Goal: Answer question/provide support: Share knowledge or assist other users

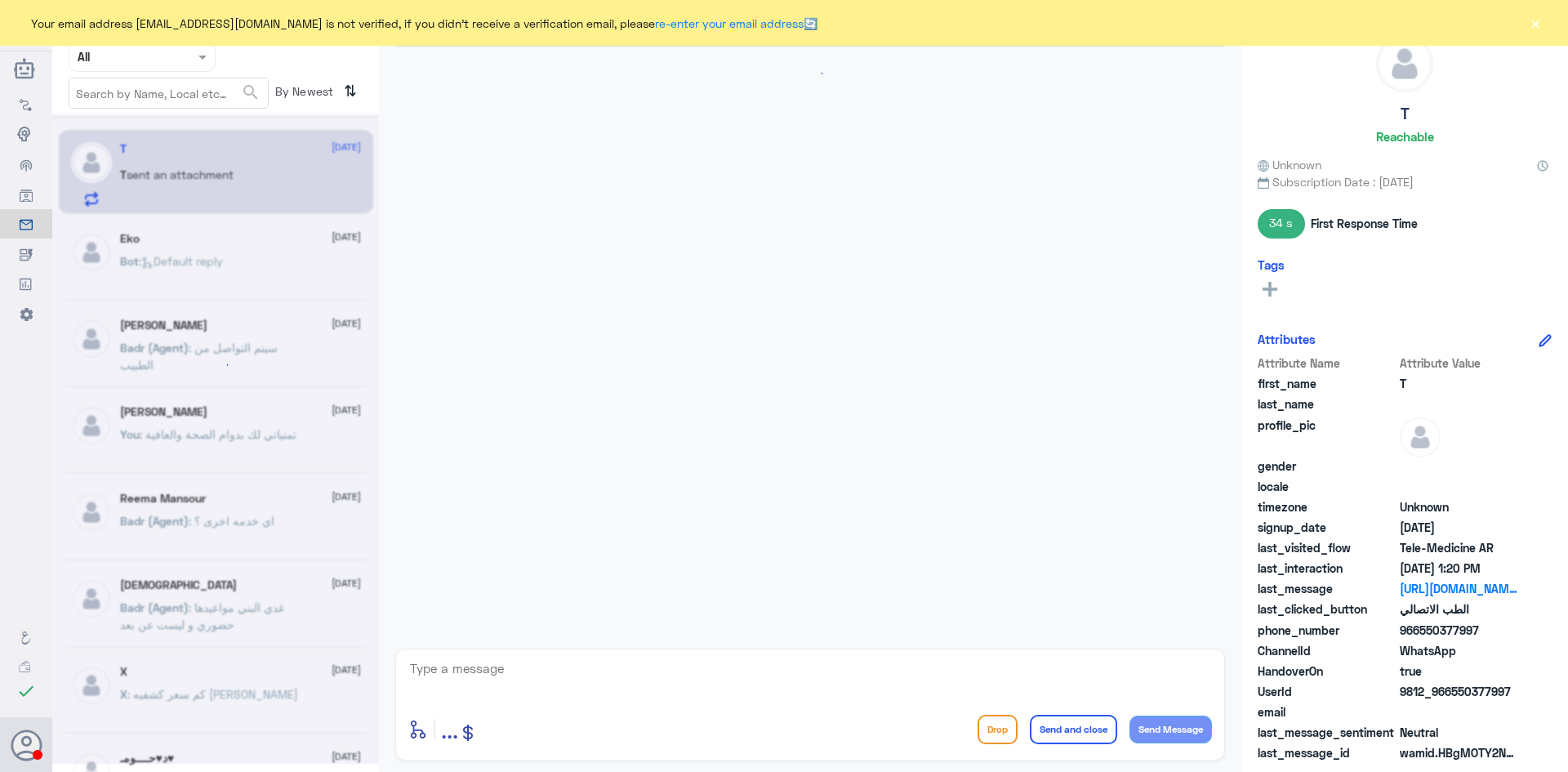
scroll to position [1331, 0]
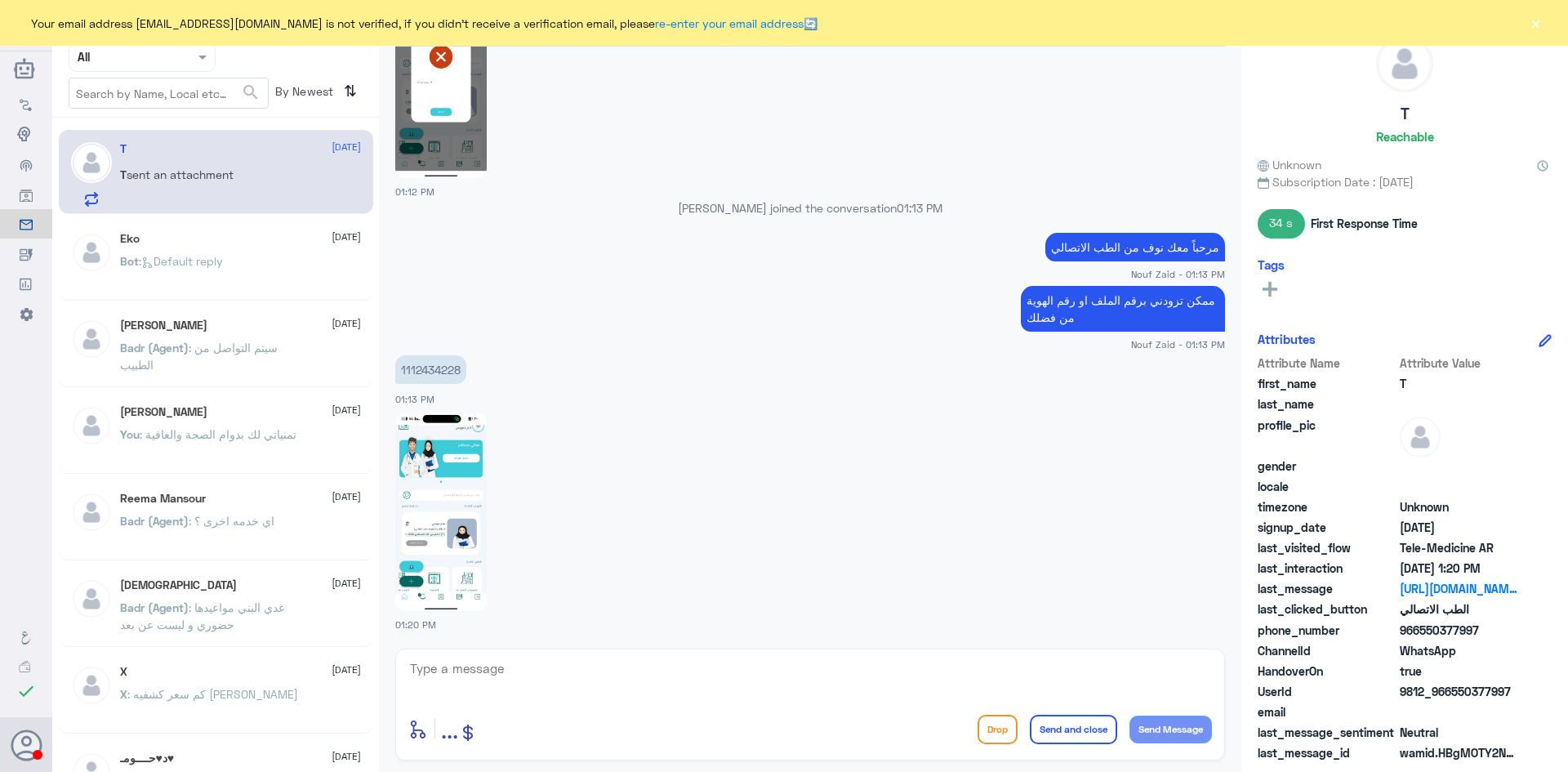
click at [1534, 28] on button "×" at bounding box center [1535, 23] width 17 height 16
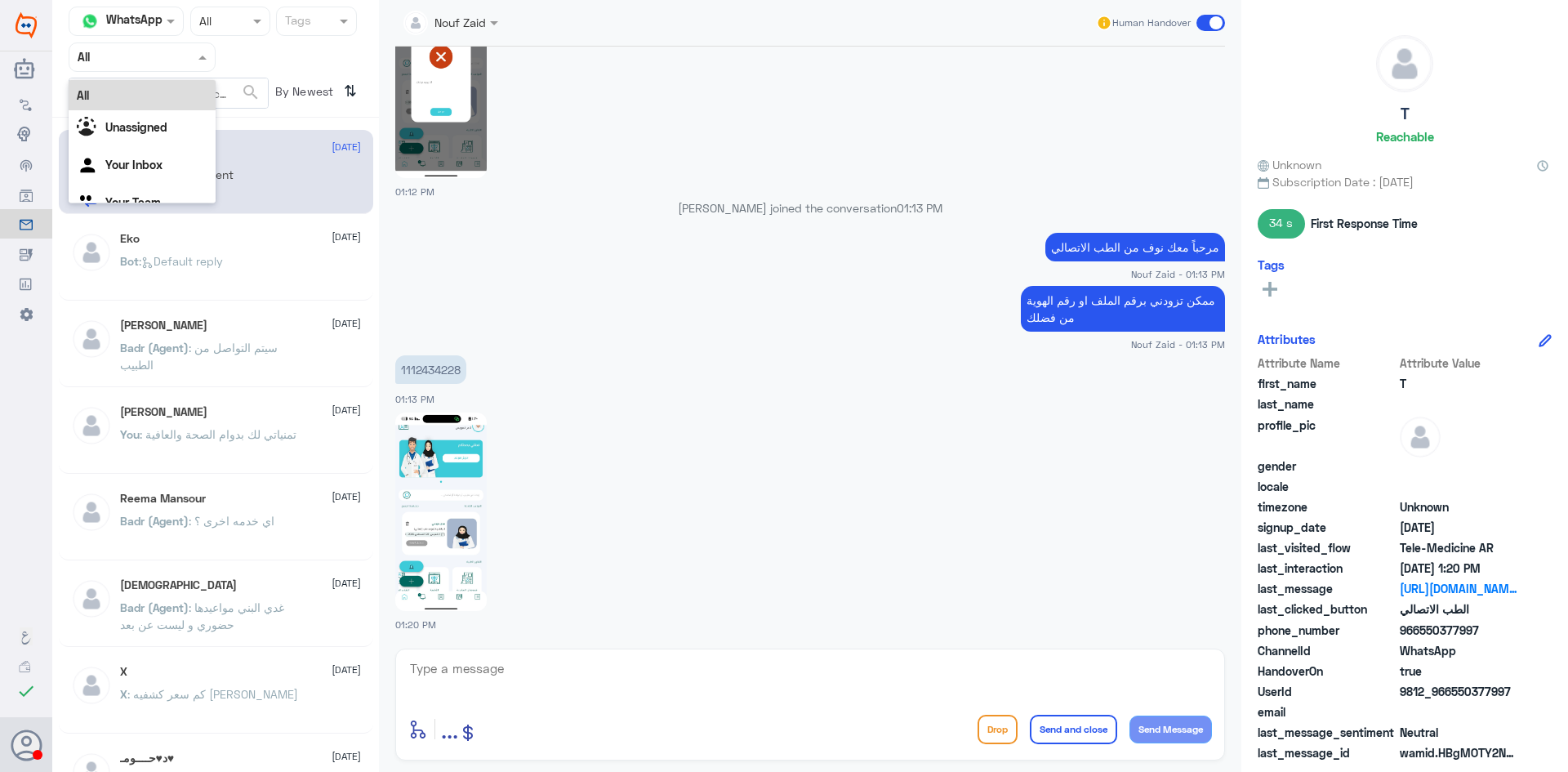
click at [188, 54] on div at bounding box center [142, 57] width 145 height 19
click at [166, 129] on b "Unassigned" at bounding box center [136, 127] width 62 height 14
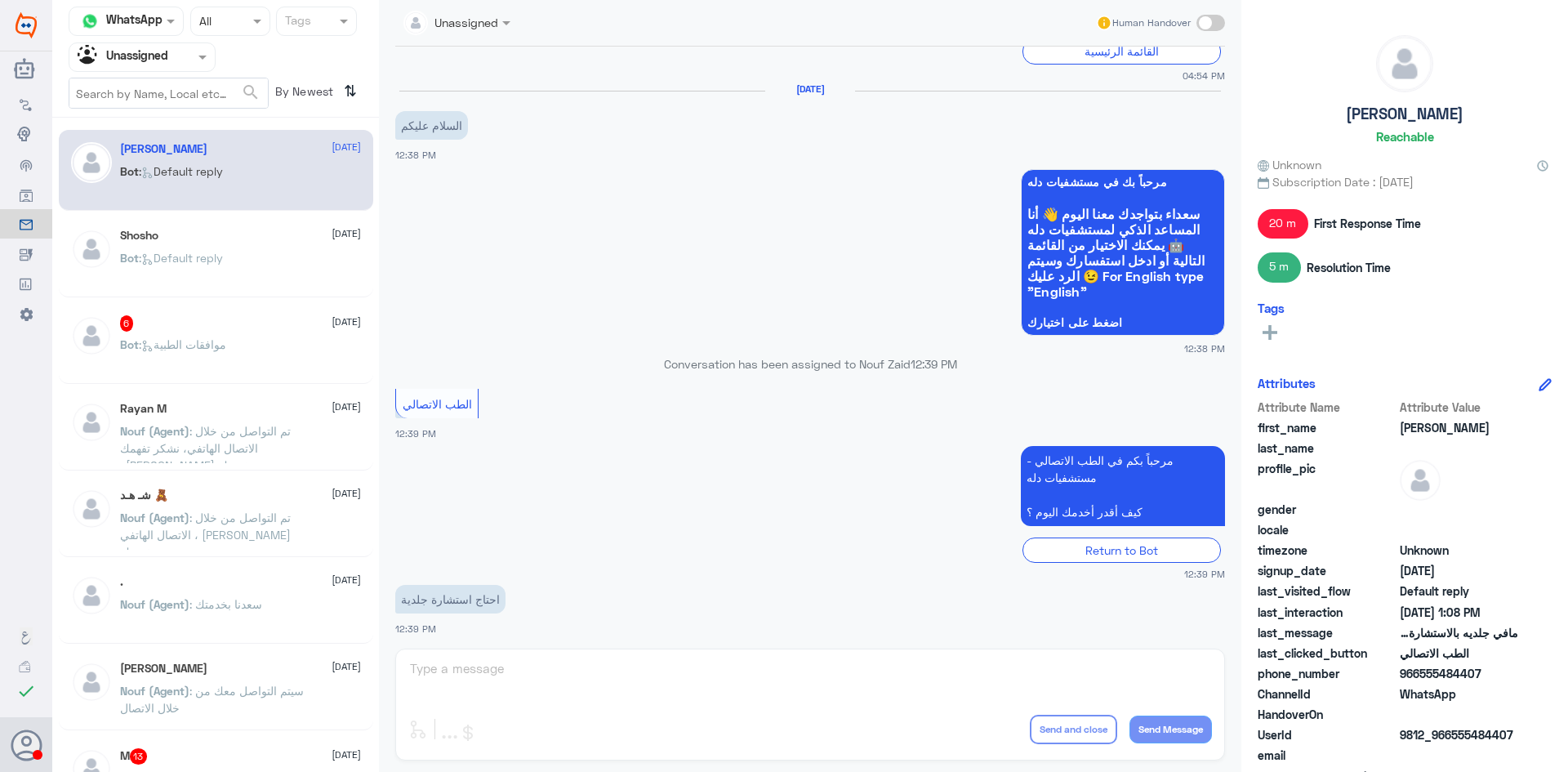
scroll to position [2399, 0]
click at [176, 242] on div "Shosho [DATE] Bot : Default reply" at bounding box center [240, 259] width 241 height 62
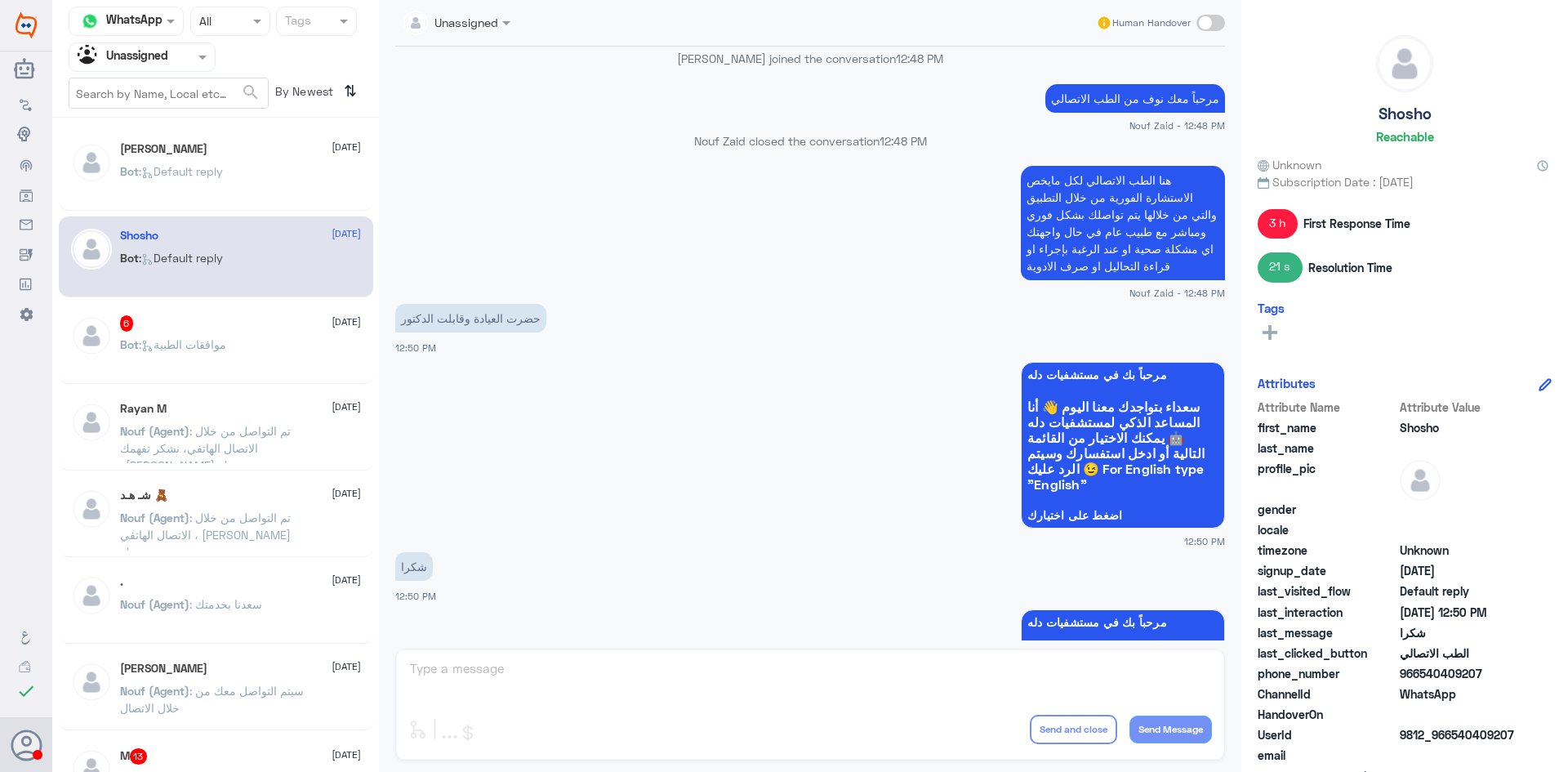
scroll to position [477, 0]
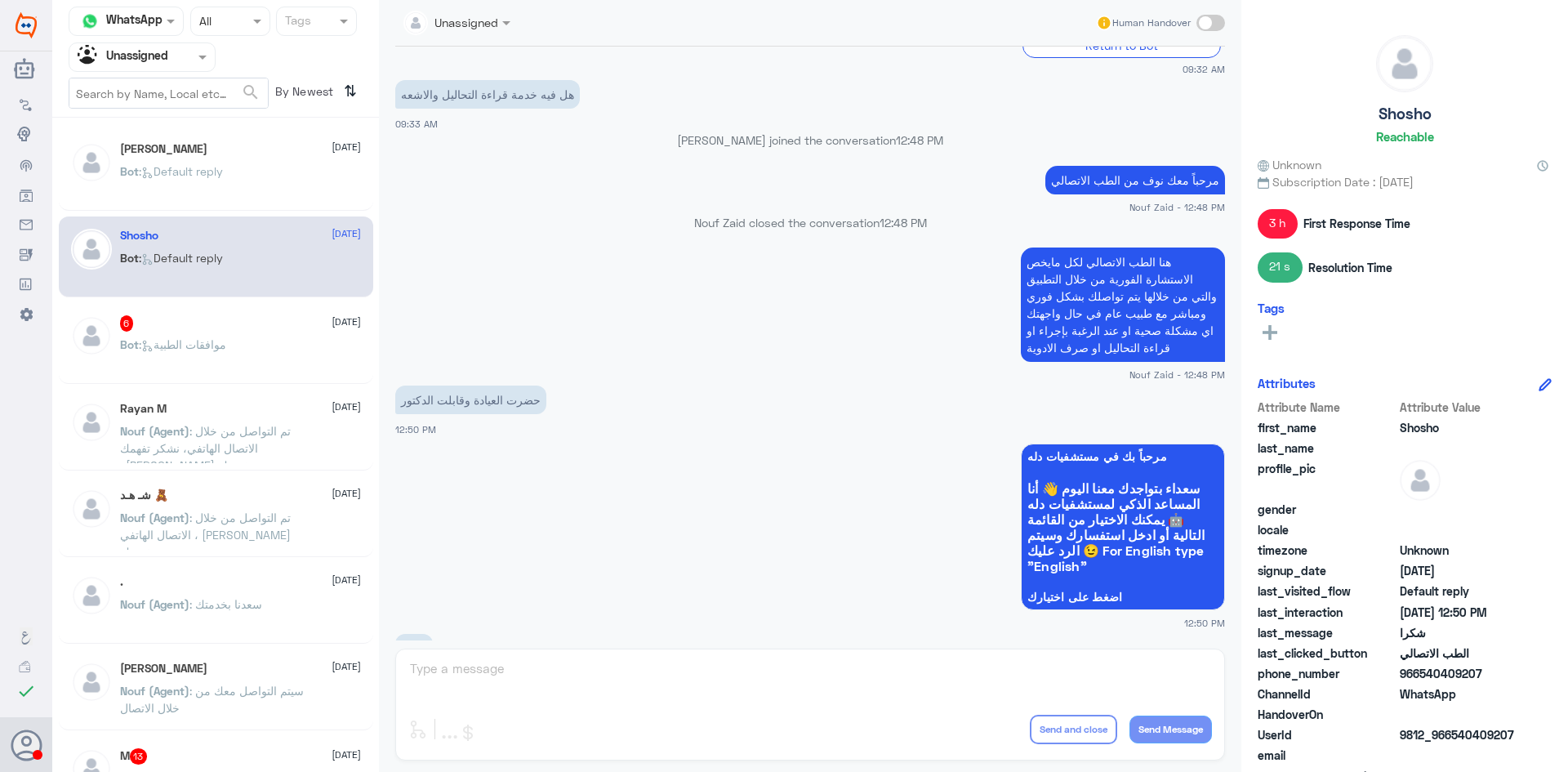
click at [884, 333] on app-msgs-text "هنا الطب الاتصالي لكل مايخص الاستشارة الفورية من خلال التطبيق والتي من خلالها ي…" at bounding box center [810, 306] width 830 height 116
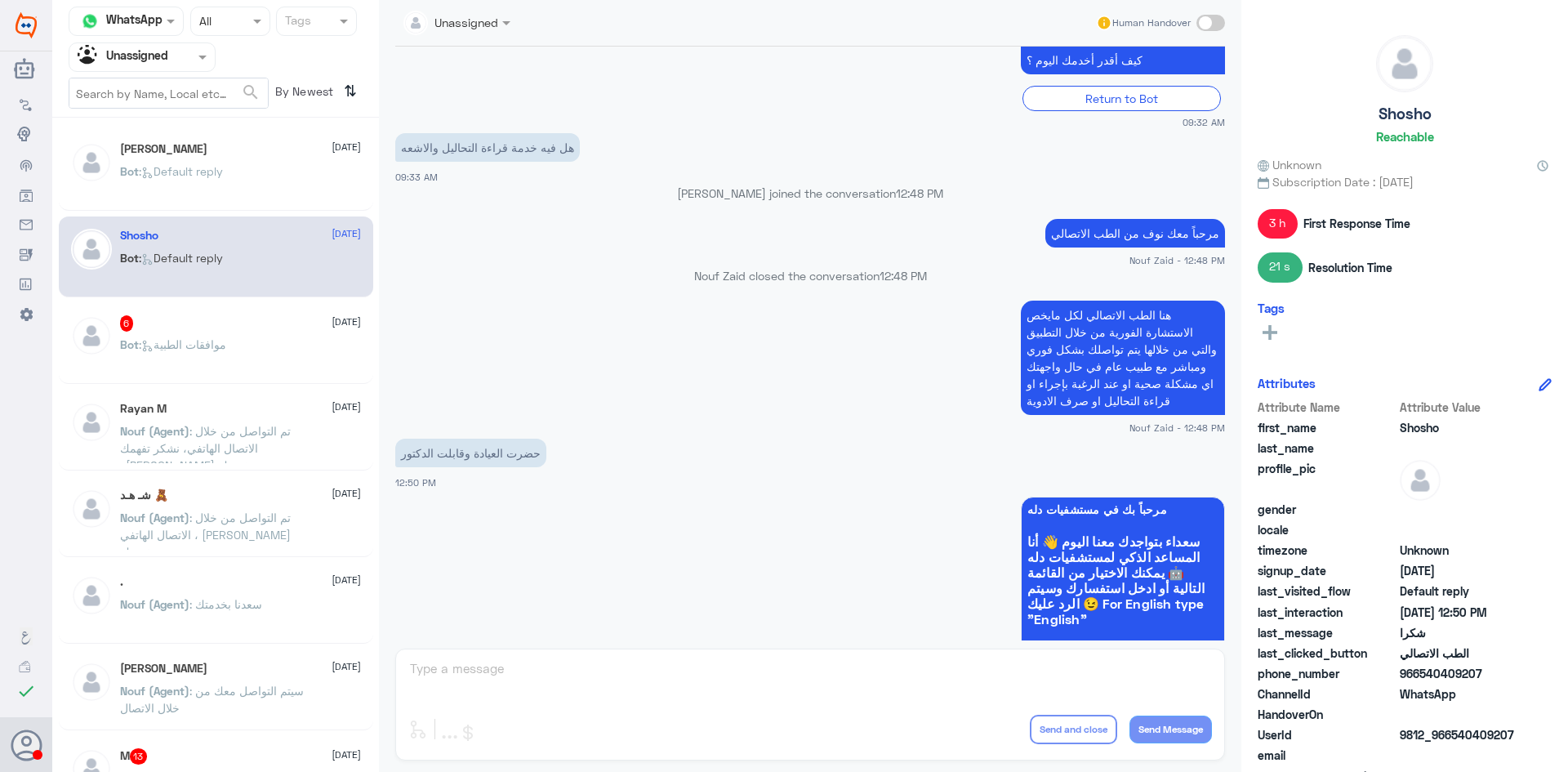
scroll to position [395, 0]
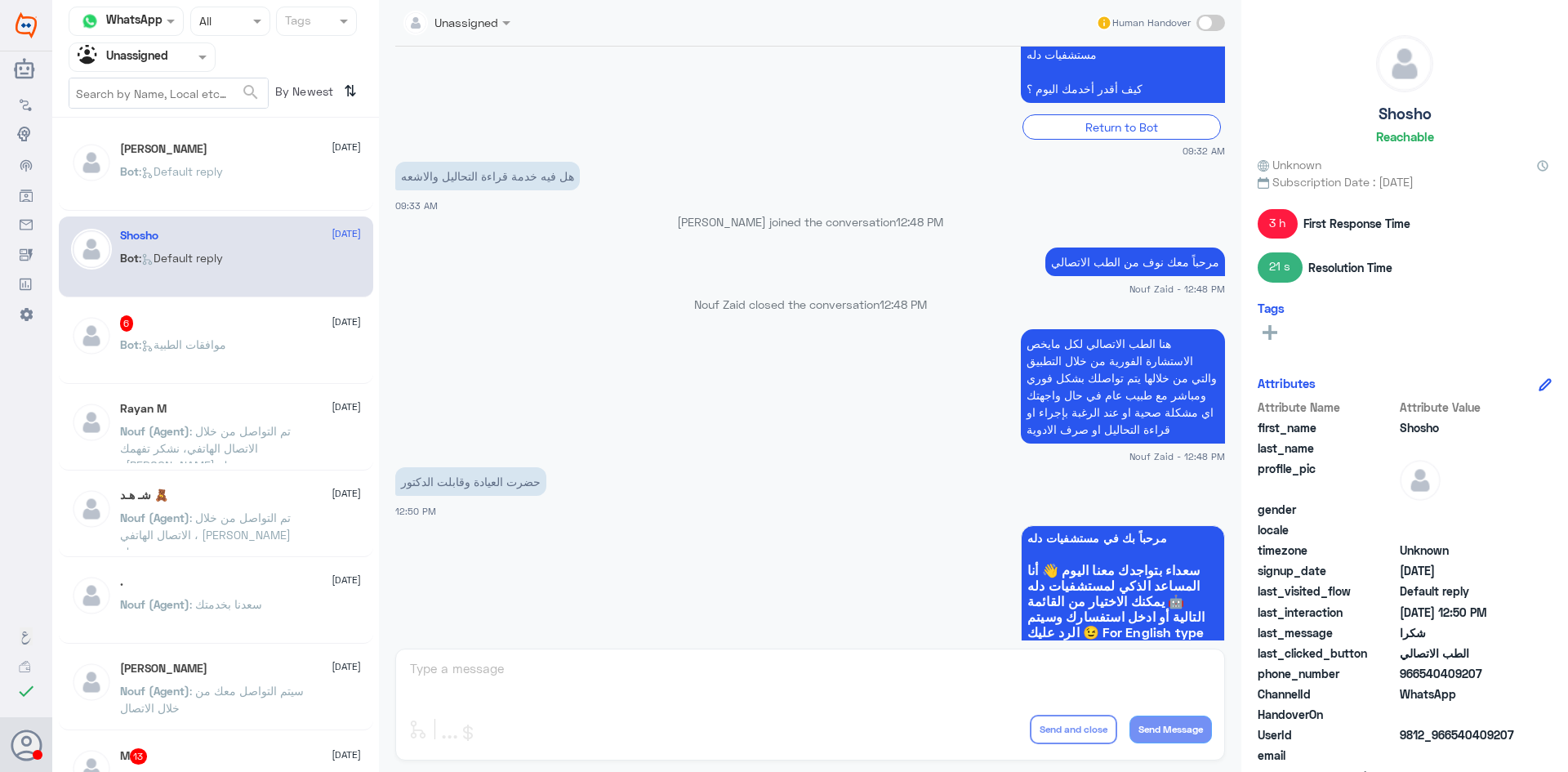
click at [235, 419] on div "Rayan M [DATE] Nouf (Agent) : تم التواصل من خلال الاتصال الهاتفي، نشكر تفهمك و[…" at bounding box center [240, 432] width 241 height 62
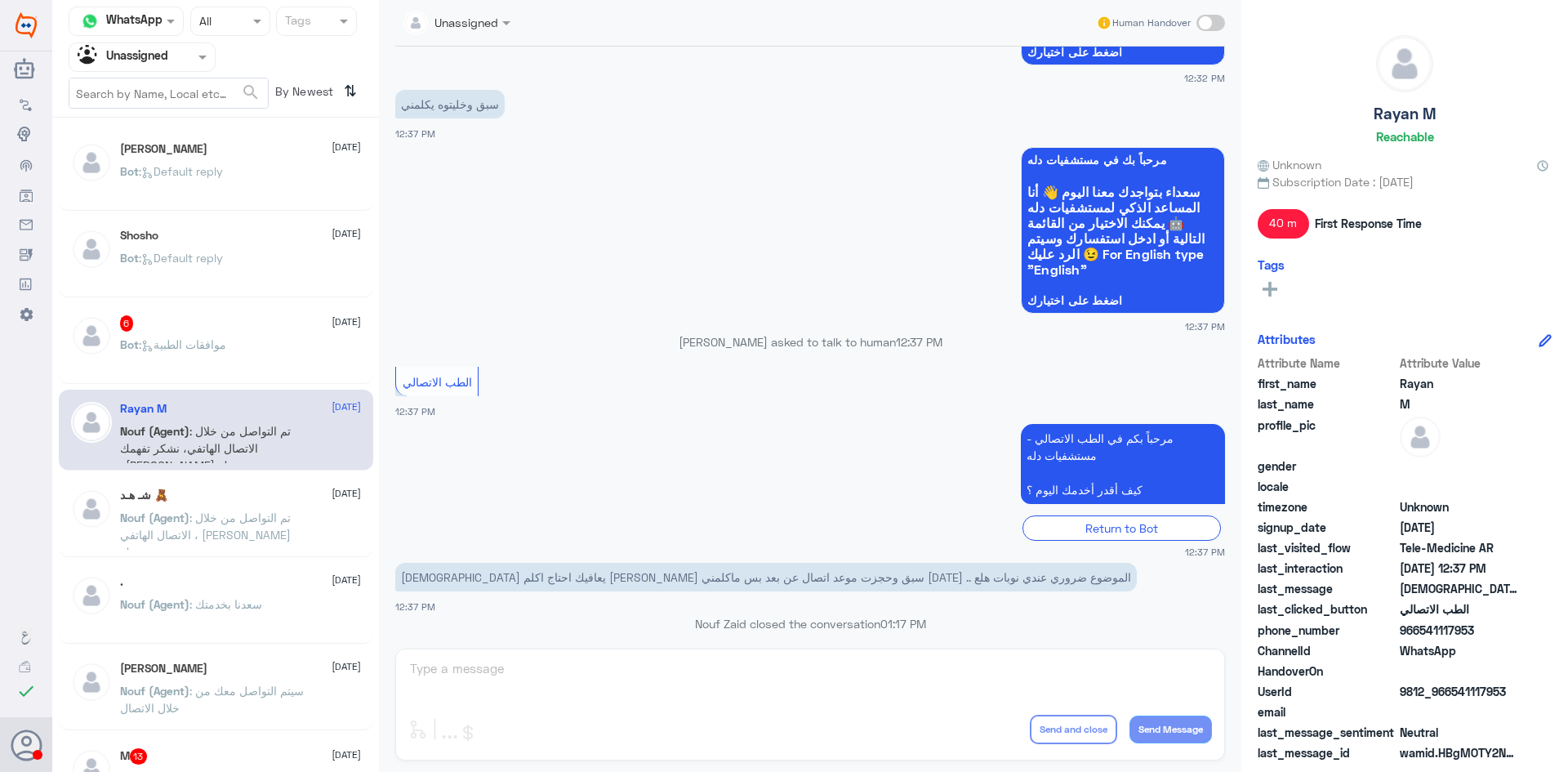
scroll to position [1153, 0]
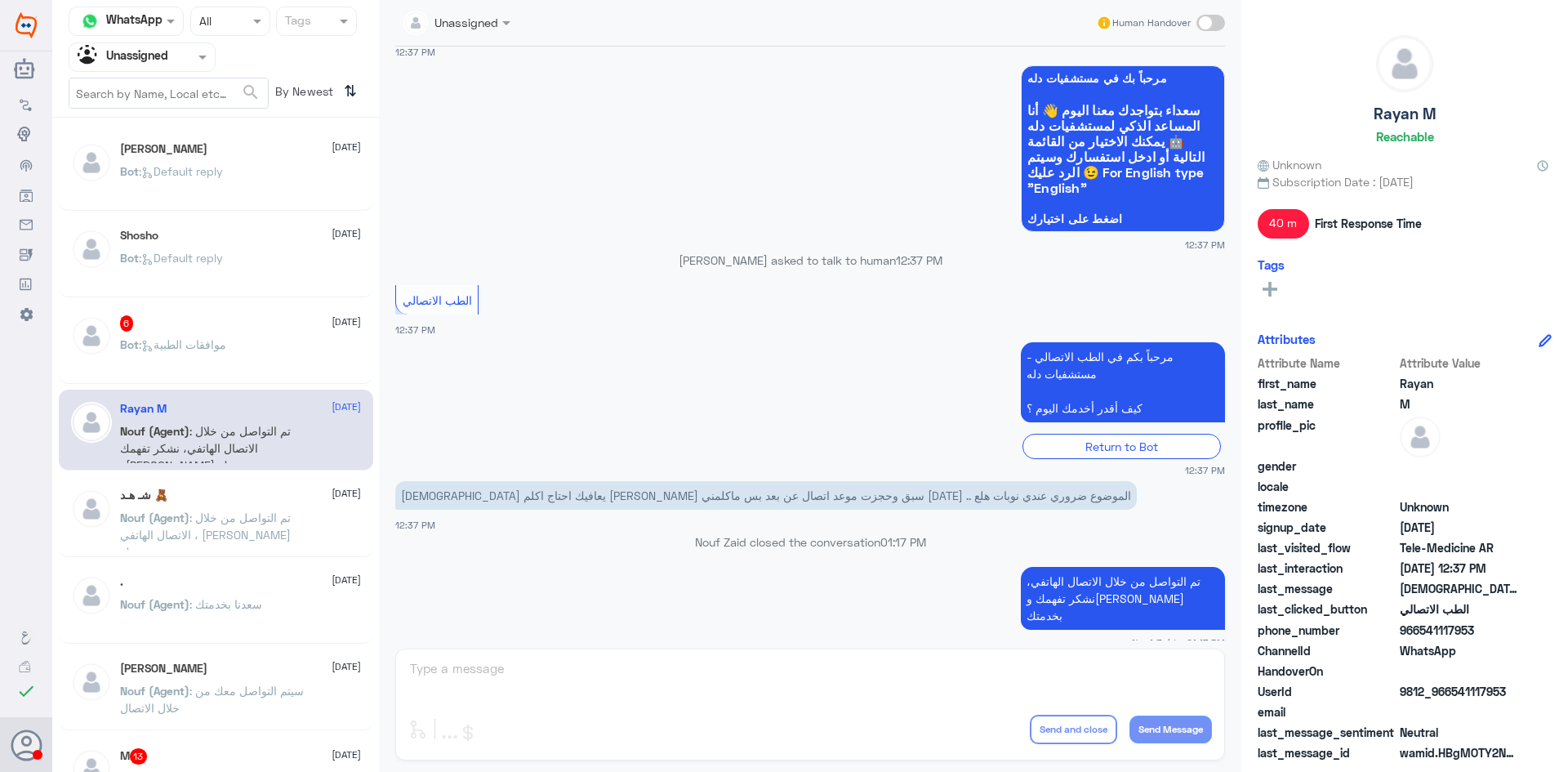
click at [255, 501] on div "شـ هـد 🧸 [DATE]" at bounding box center [240, 495] width 241 height 14
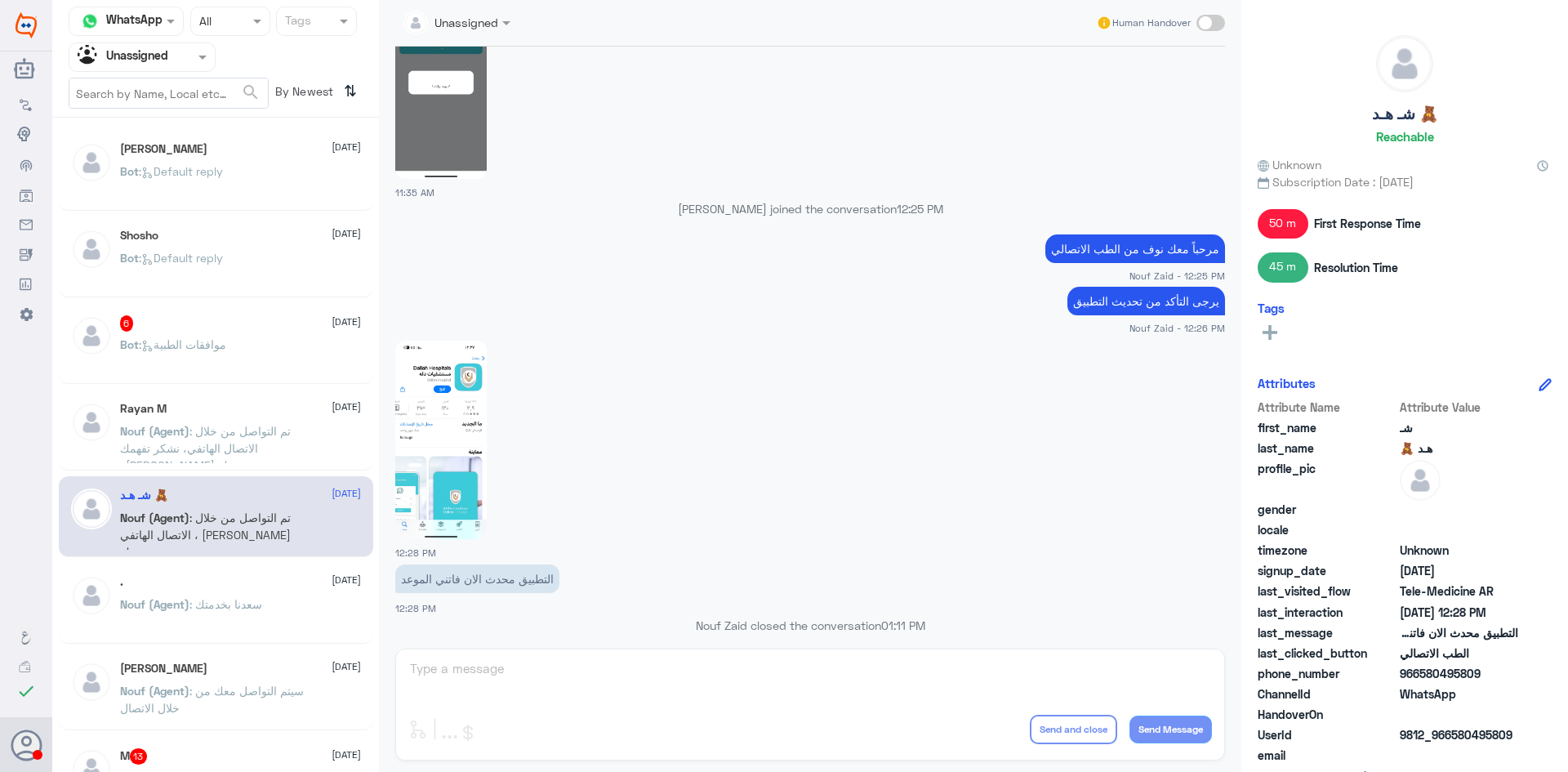
scroll to position [1141, 0]
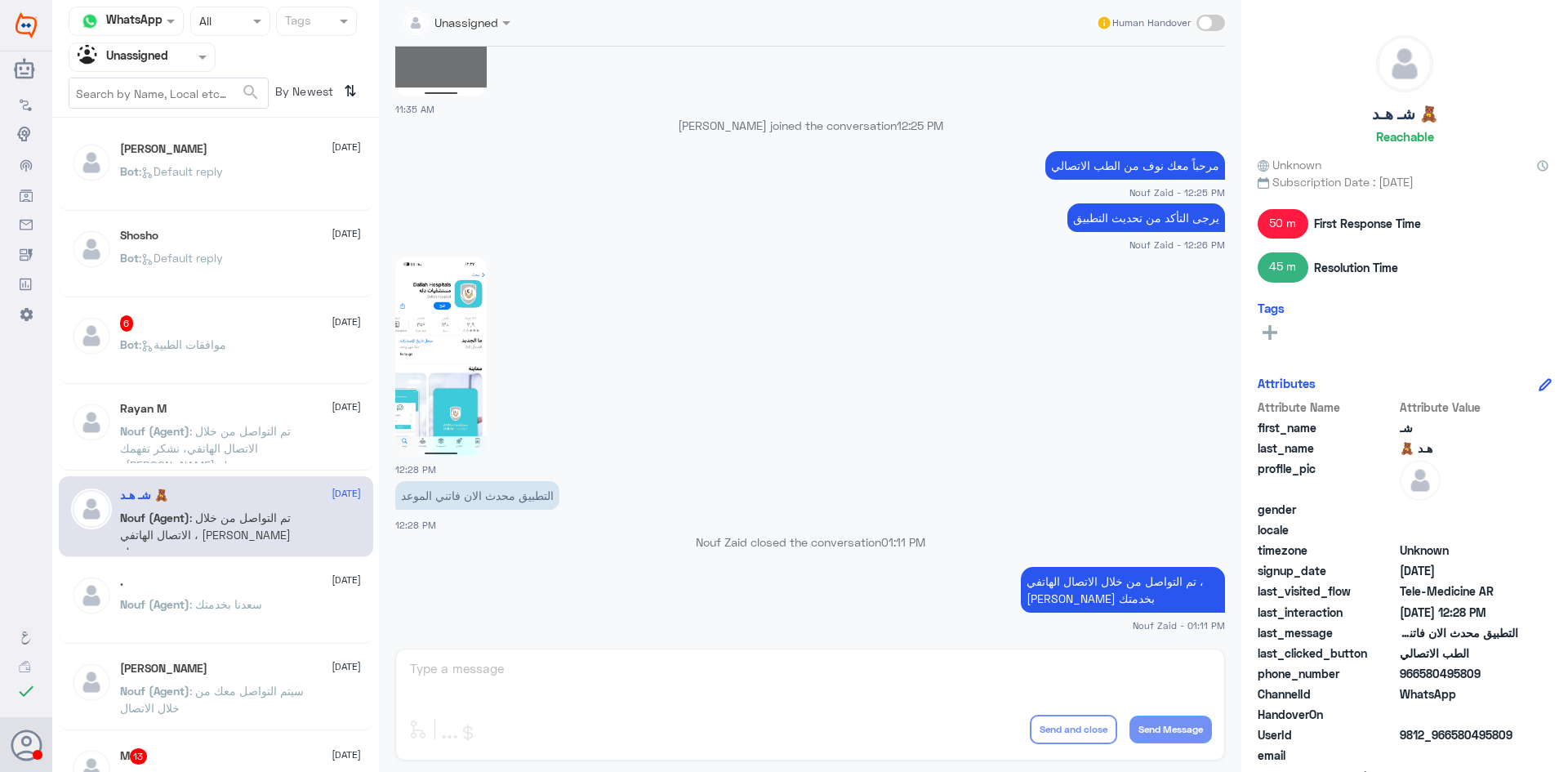
click at [241, 568] on div ". [DATE] Nouf (Agent) : [PERSON_NAME] بخدمتك" at bounding box center [216, 603] width 314 height 81
click at [281, 580] on div ". [DATE]" at bounding box center [240, 582] width 241 height 14
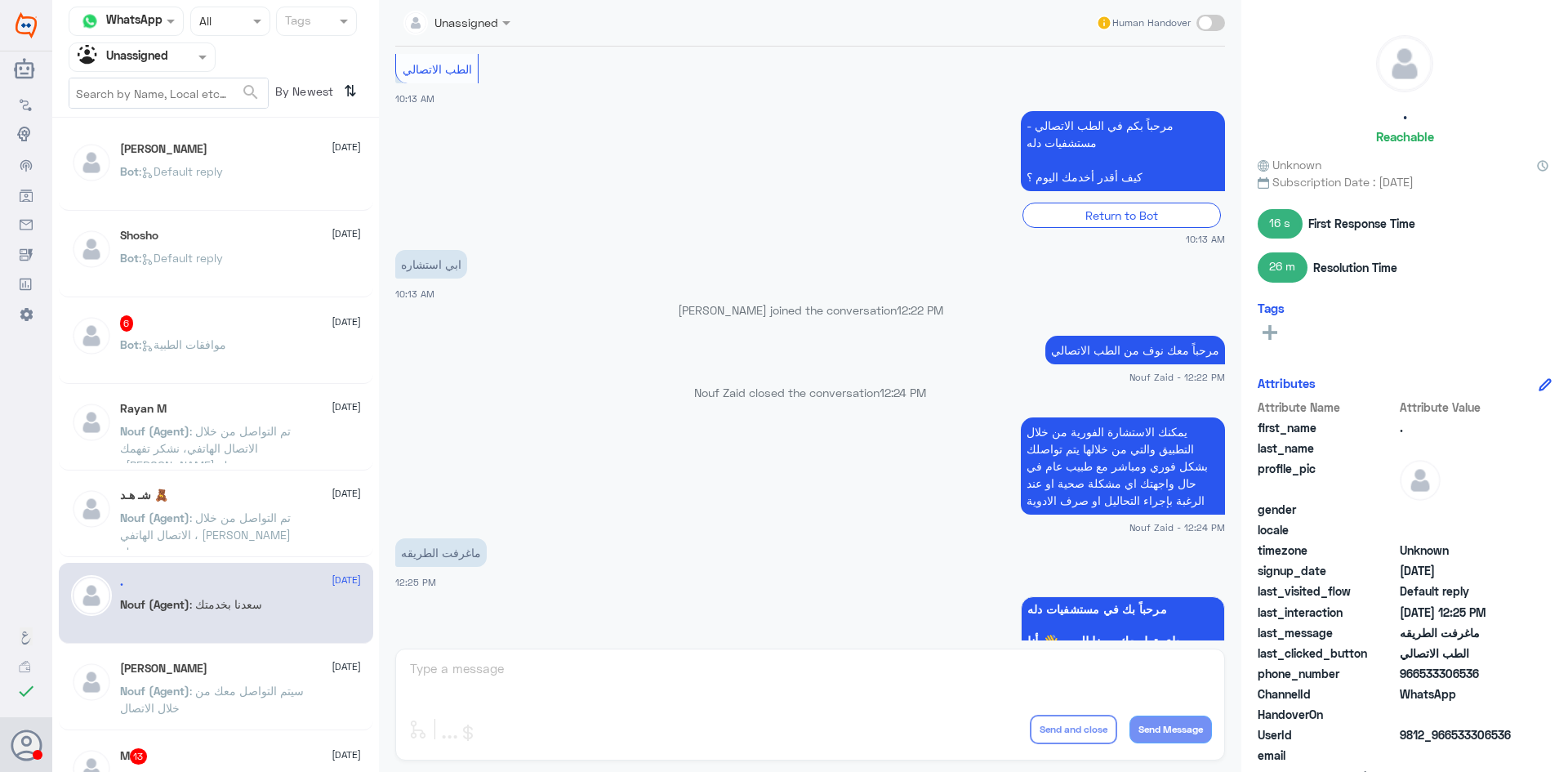
scroll to position [490, 0]
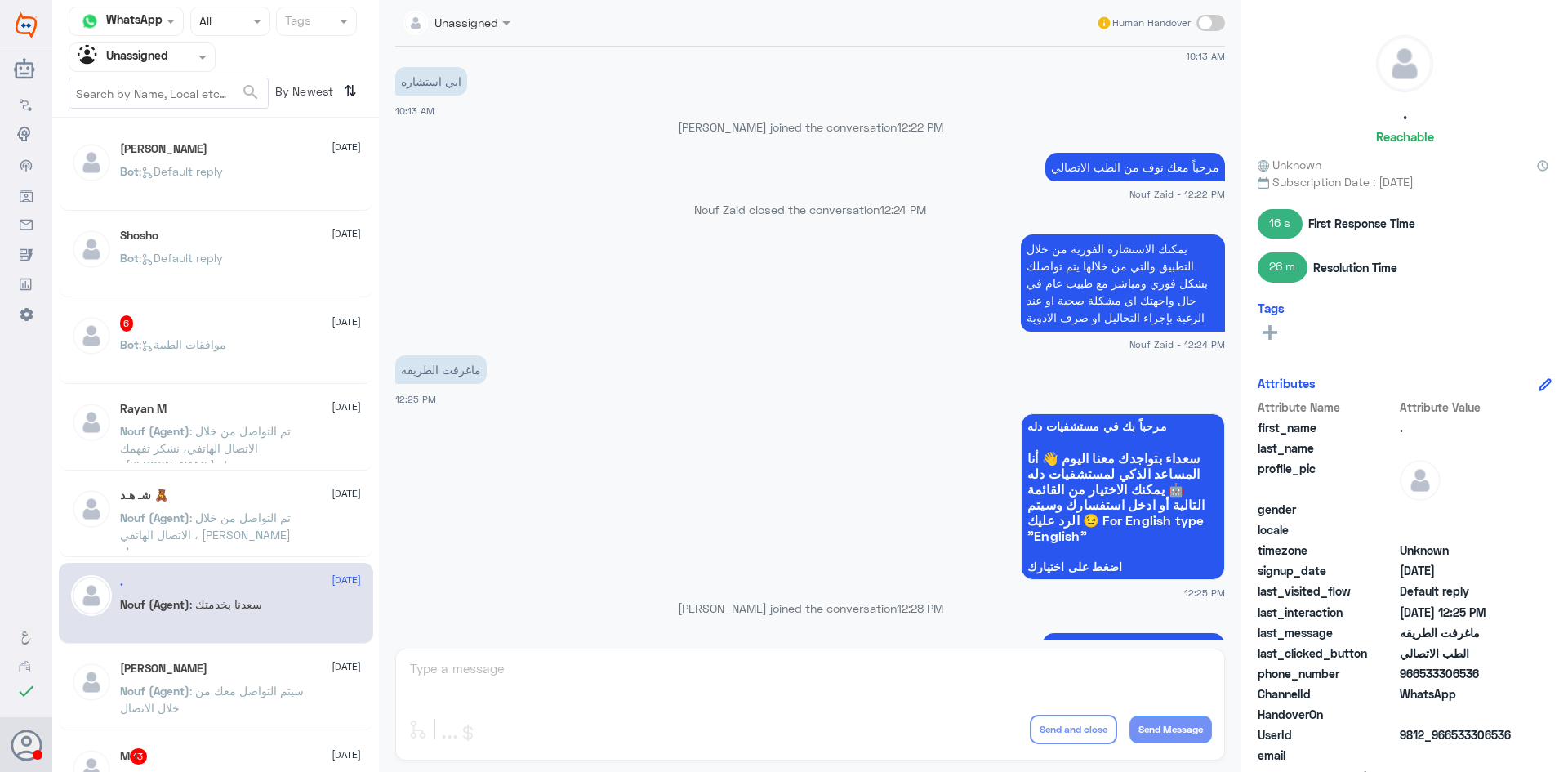
click at [724, 155] on app-msgs-text "مرحباً معك نوف من الطب الاتصالي" at bounding box center [810, 168] width 830 height 30
click at [249, 184] on div "Bot : Default reply" at bounding box center [240, 185] width 241 height 36
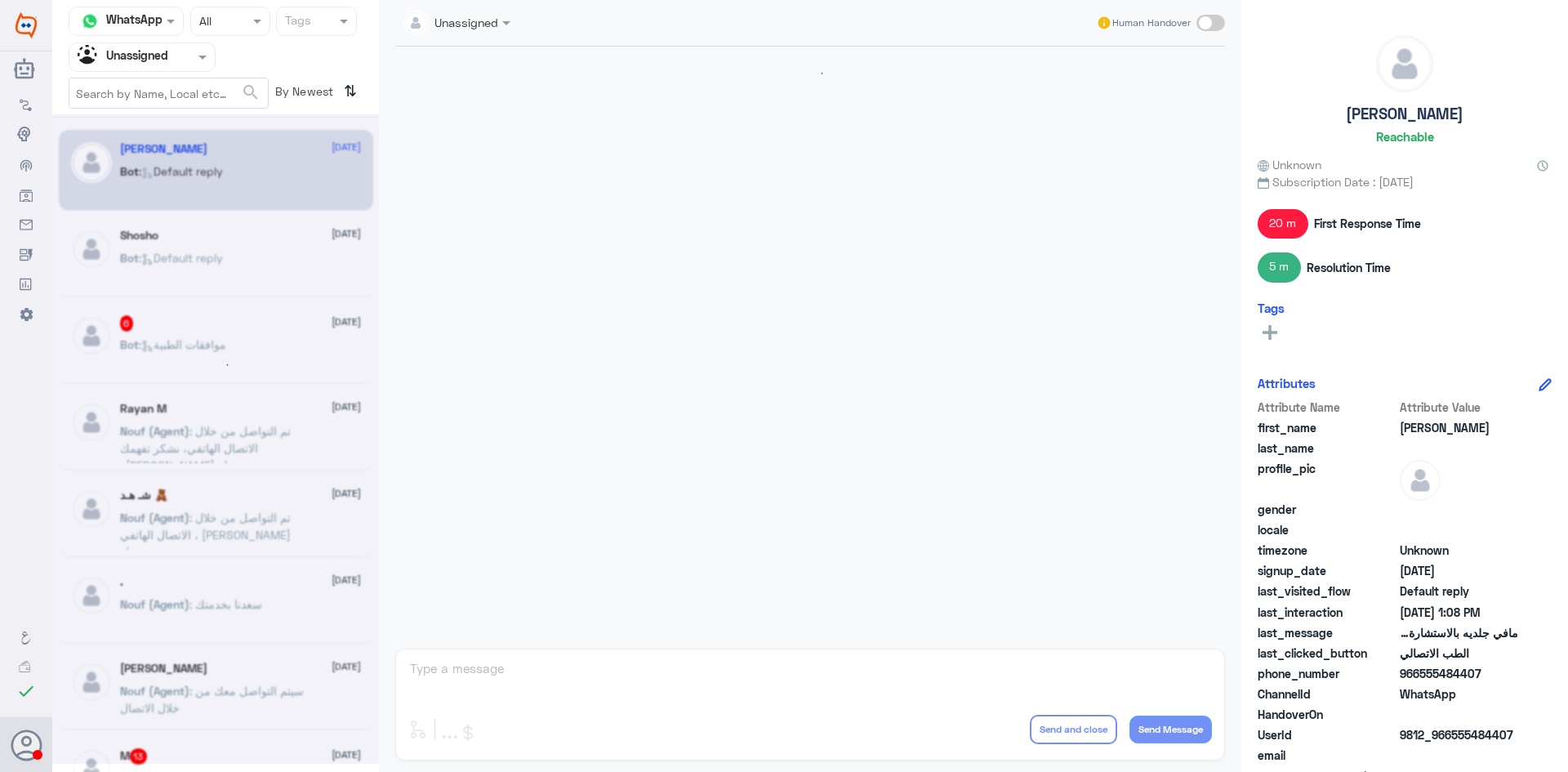
scroll to position [1132, 0]
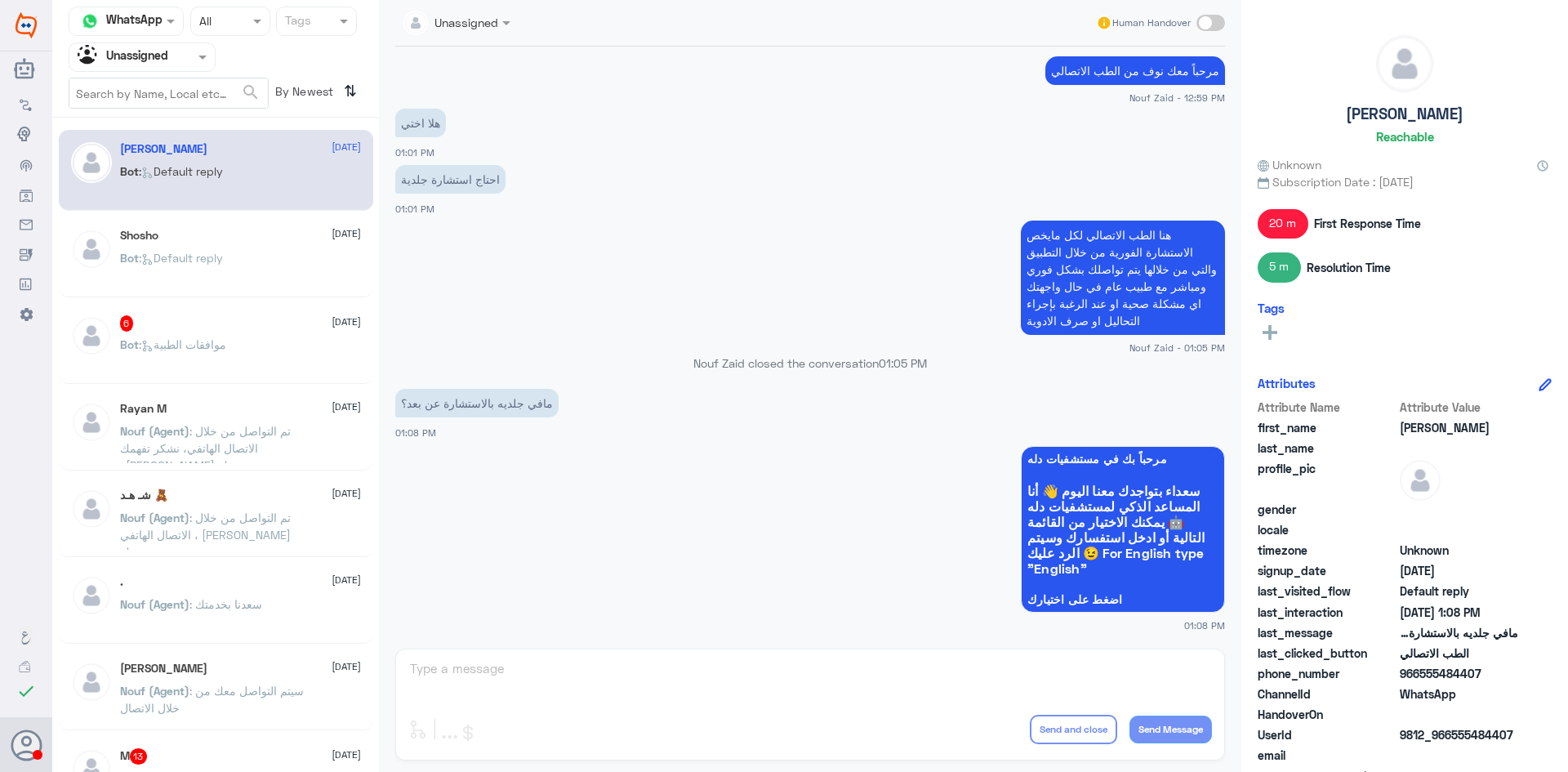
click at [259, 633] on p "Nouf (Agent) : [PERSON_NAME] بخدمتك" at bounding box center [191, 615] width 142 height 41
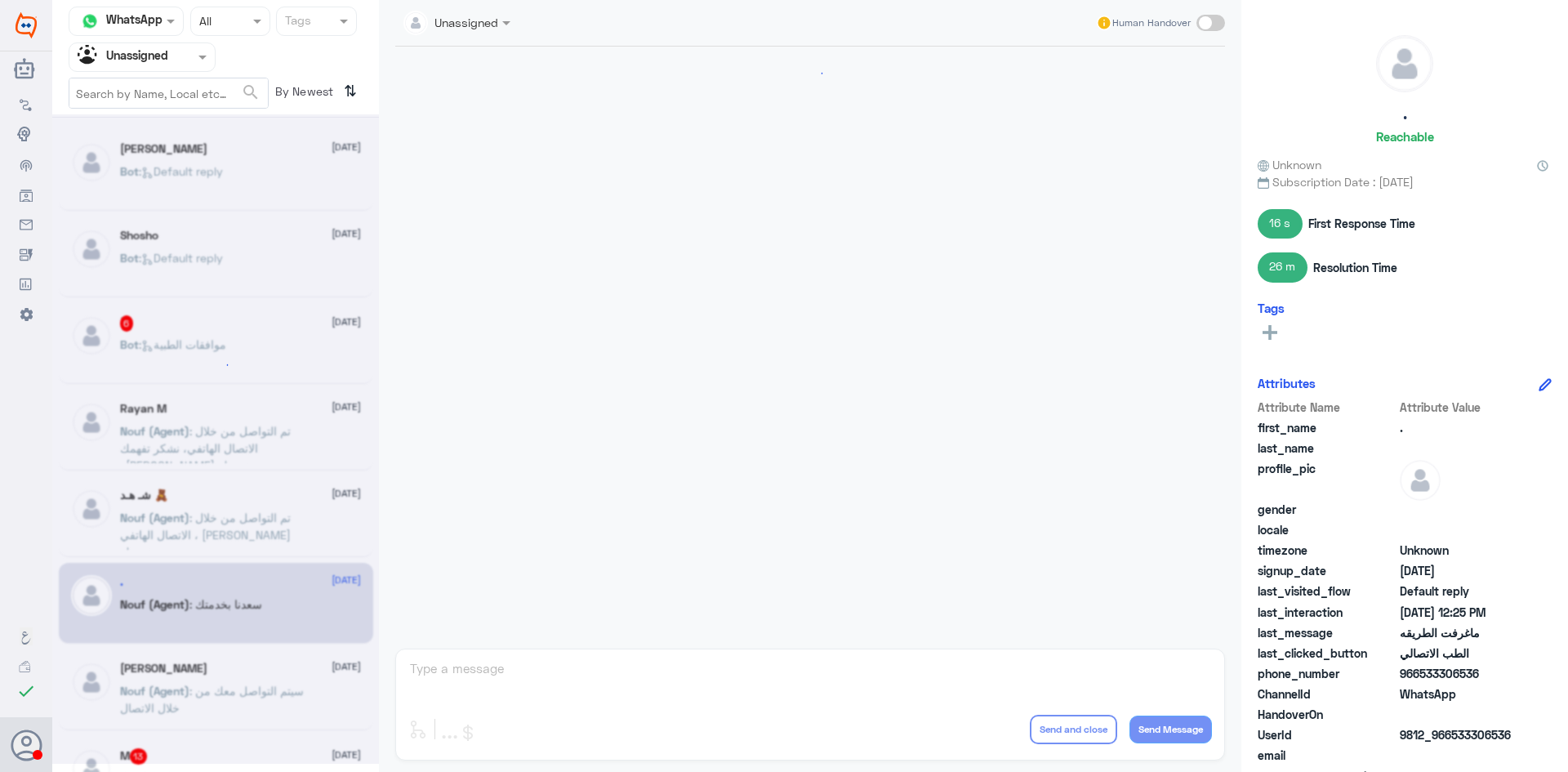
scroll to position [622, 0]
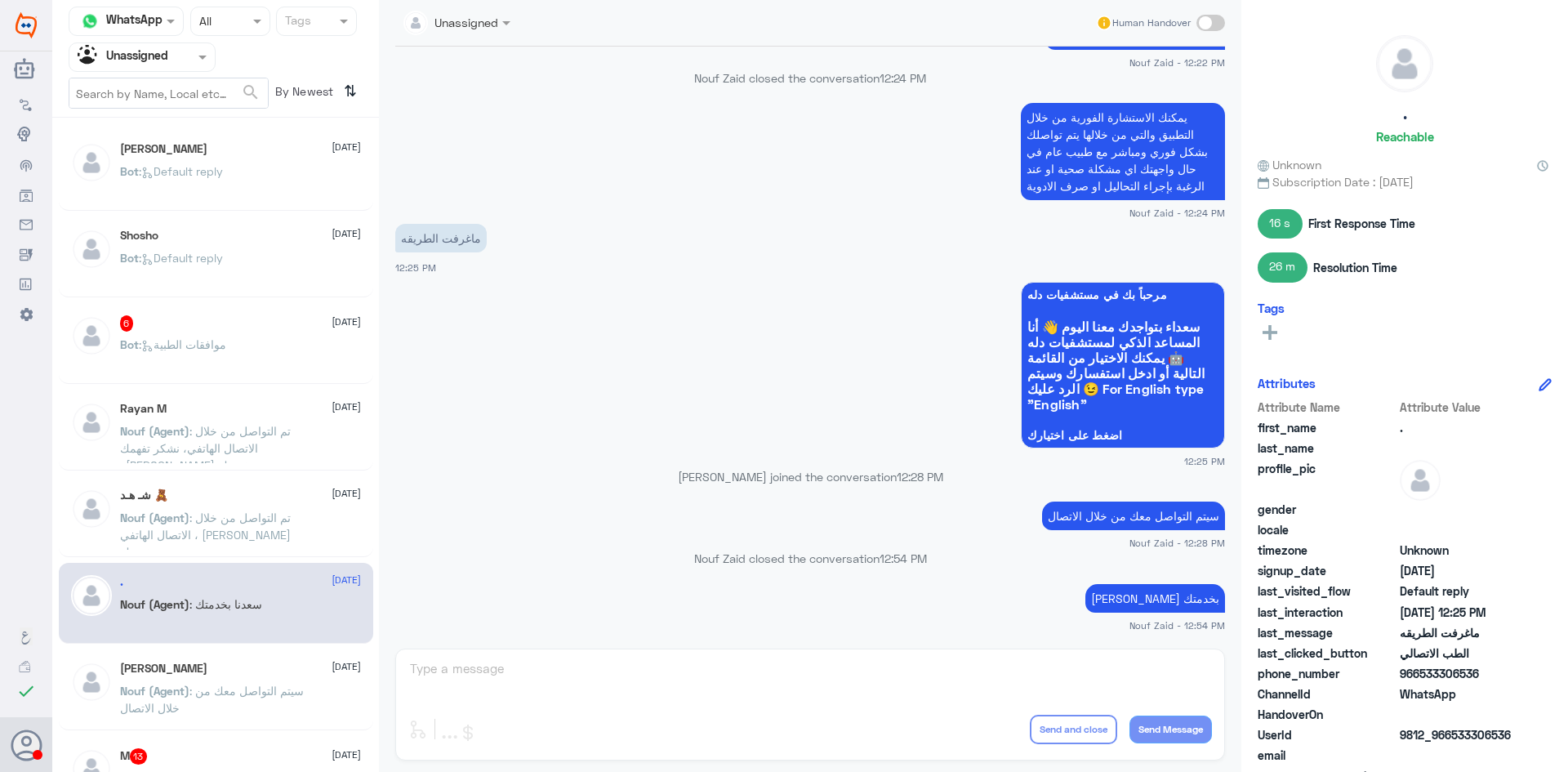
drag, startPoint x: 293, startPoint y: 168, endPoint x: 296, endPoint y: 154, distance: 14.3
click at [296, 154] on div "[PERSON_NAME] [DATE] Bot : Default reply" at bounding box center [240, 173] width 241 height 62
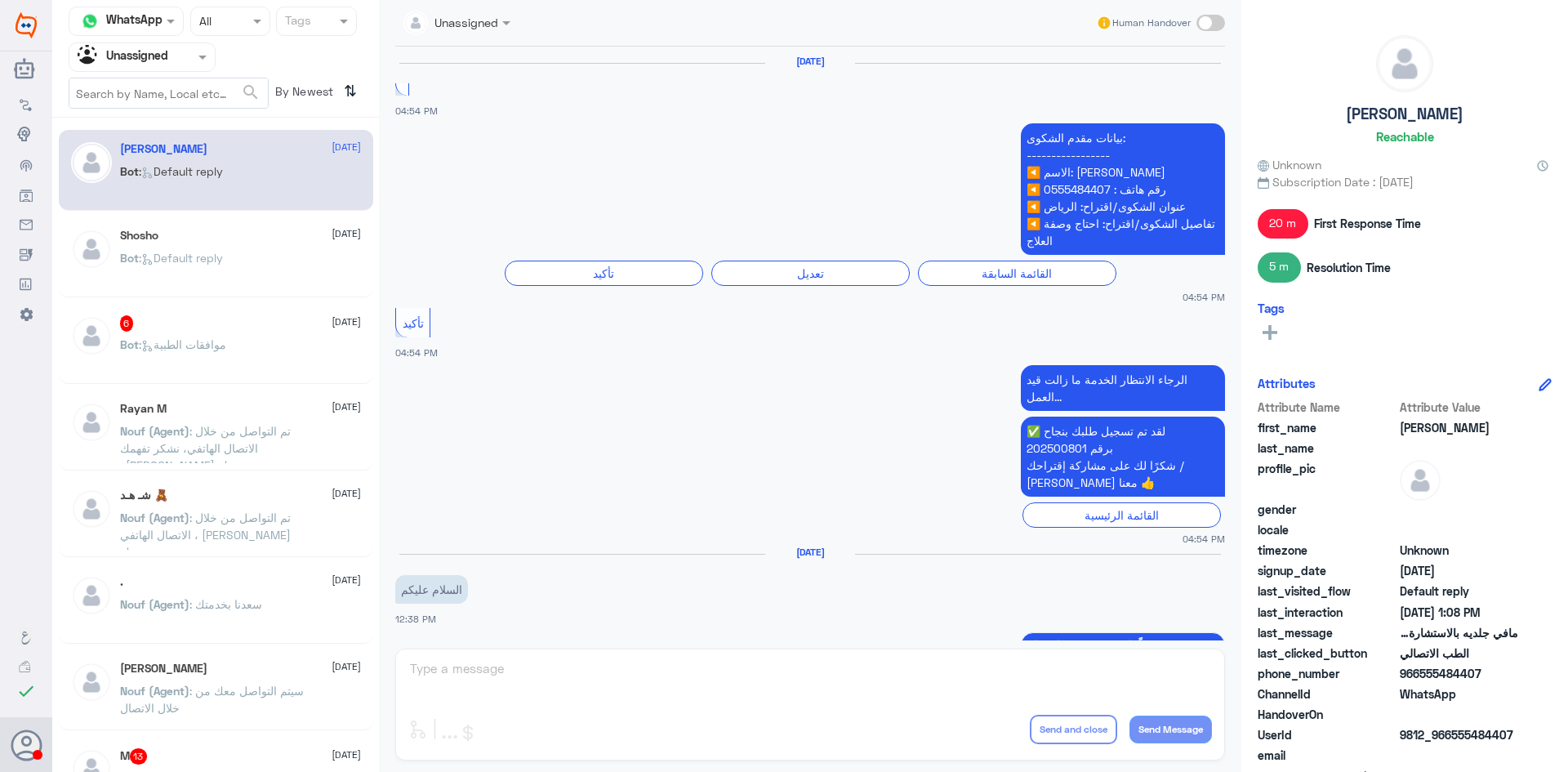
scroll to position [1132, 0]
